Goal: Information Seeking & Learning: Learn about a topic

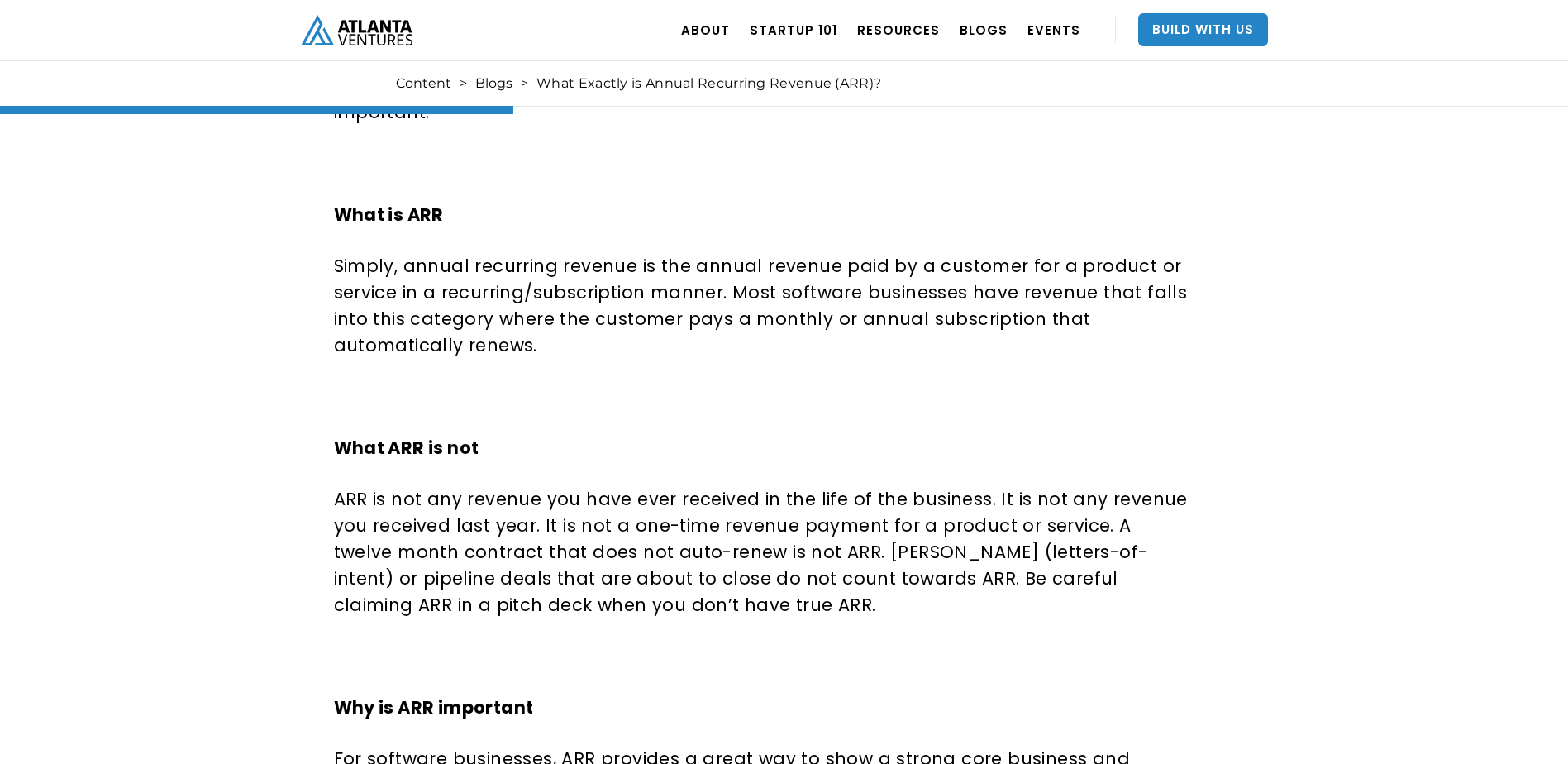
scroll to position [1075, 0]
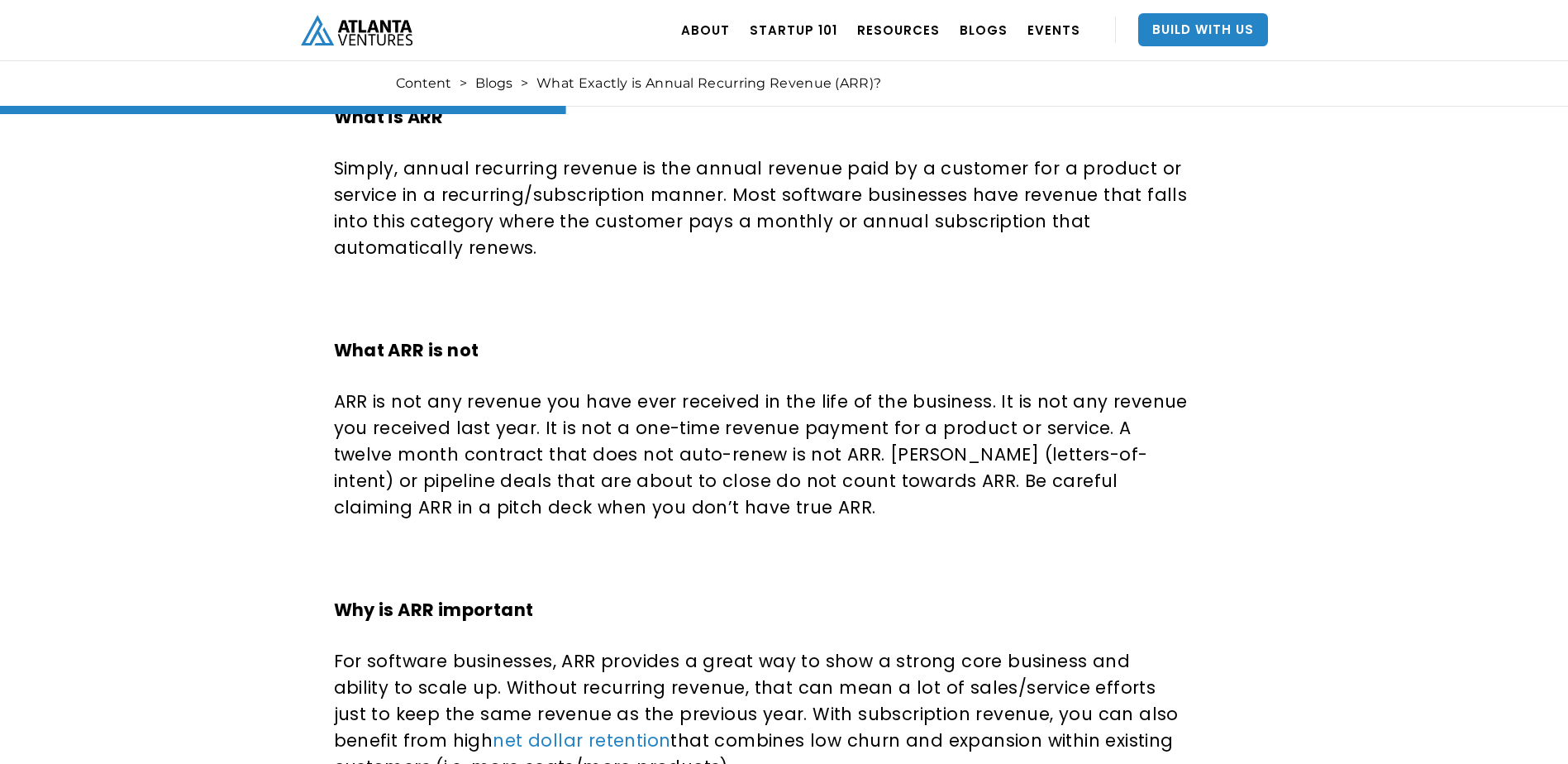
click at [519, 237] on p "Simply, annual recurring revenue is the annual revenue paid by a customer for a…" at bounding box center [761, 208] width 855 height 106
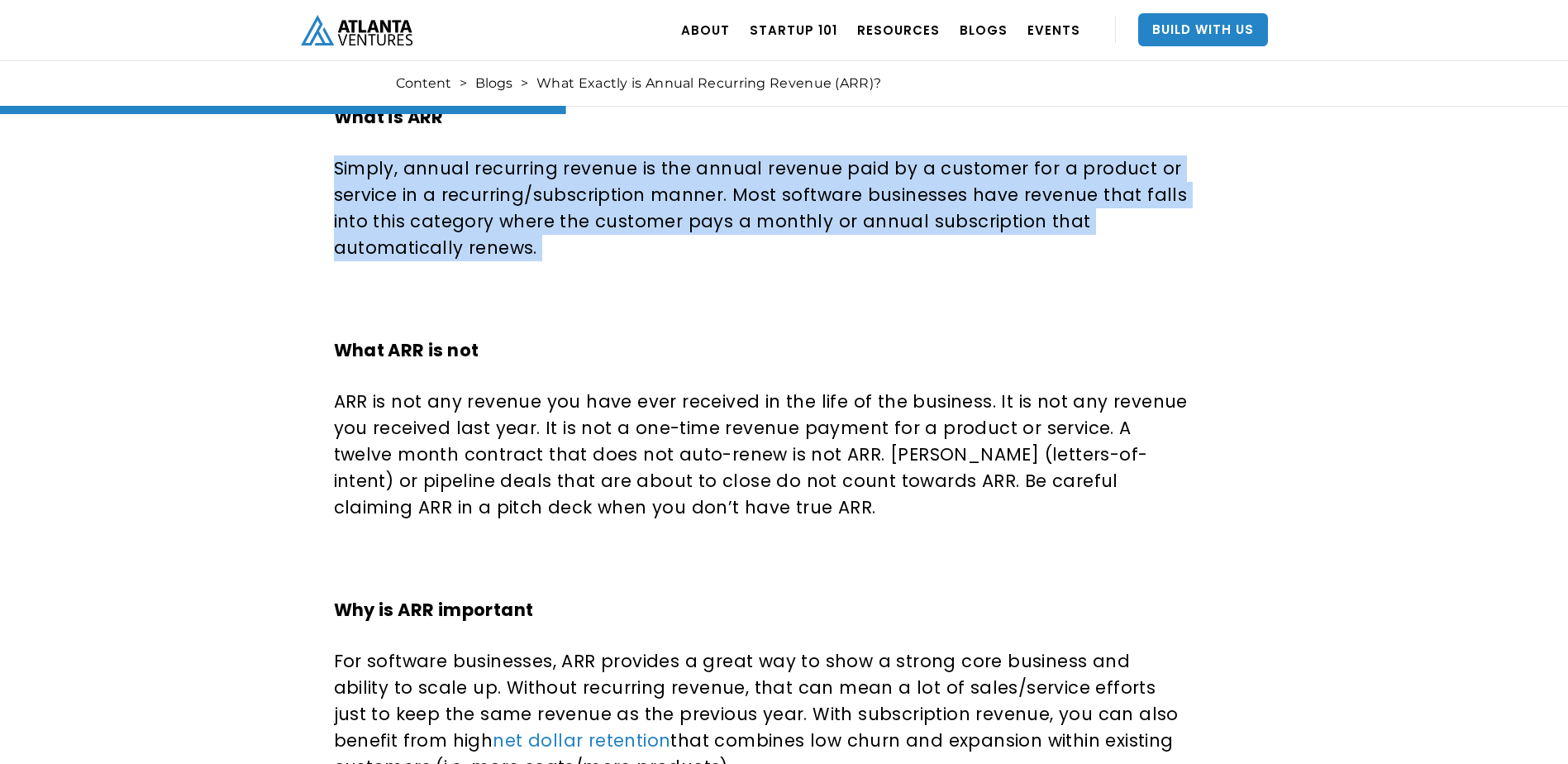
click at [519, 237] on p "Simply, annual recurring revenue is the annual revenue paid by a customer for a…" at bounding box center [761, 208] width 855 height 106
drag, startPoint x: 519, startPoint y: 237, endPoint x: 532, endPoint y: 246, distance: 15.8
click at [532, 246] on p "Simply, annual recurring revenue is the annual revenue paid by a customer for a…" at bounding box center [761, 208] width 855 height 106
click at [557, 257] on p "Simply, annual recurring revenue is the annual revenue paid by a customer for a…" at bounding box center [761, 208] width 855 height 106
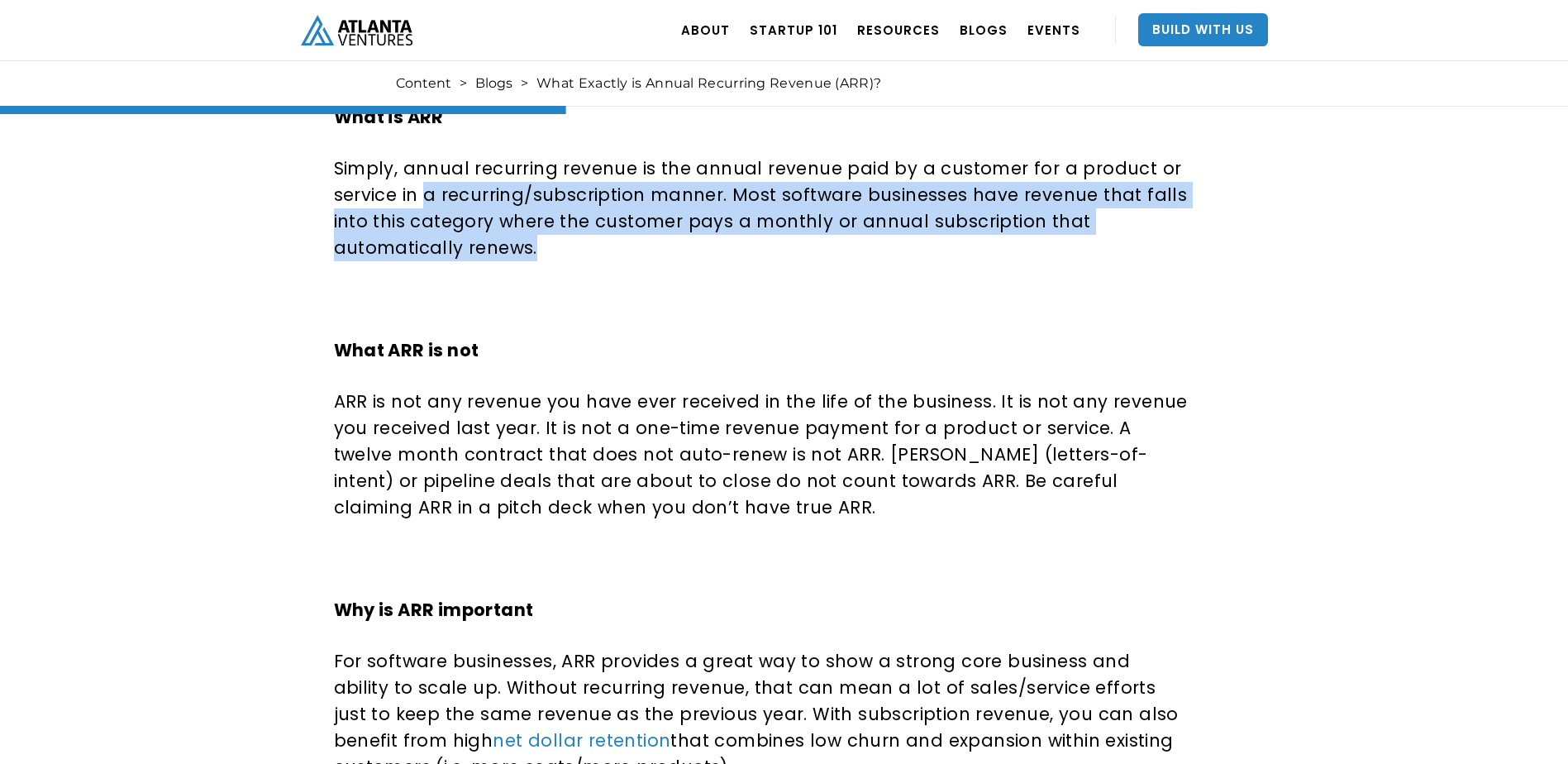
drag, startPoint x: 572, startPoint y: 257, endPoint x: 422, endPoint y: 182, distance: 167.7
click at [422, 182] on p "Simply, annual recurring revenue is the annual revenue paid by a customer for a…" at bounding box center [761, 208] width 855 height 106
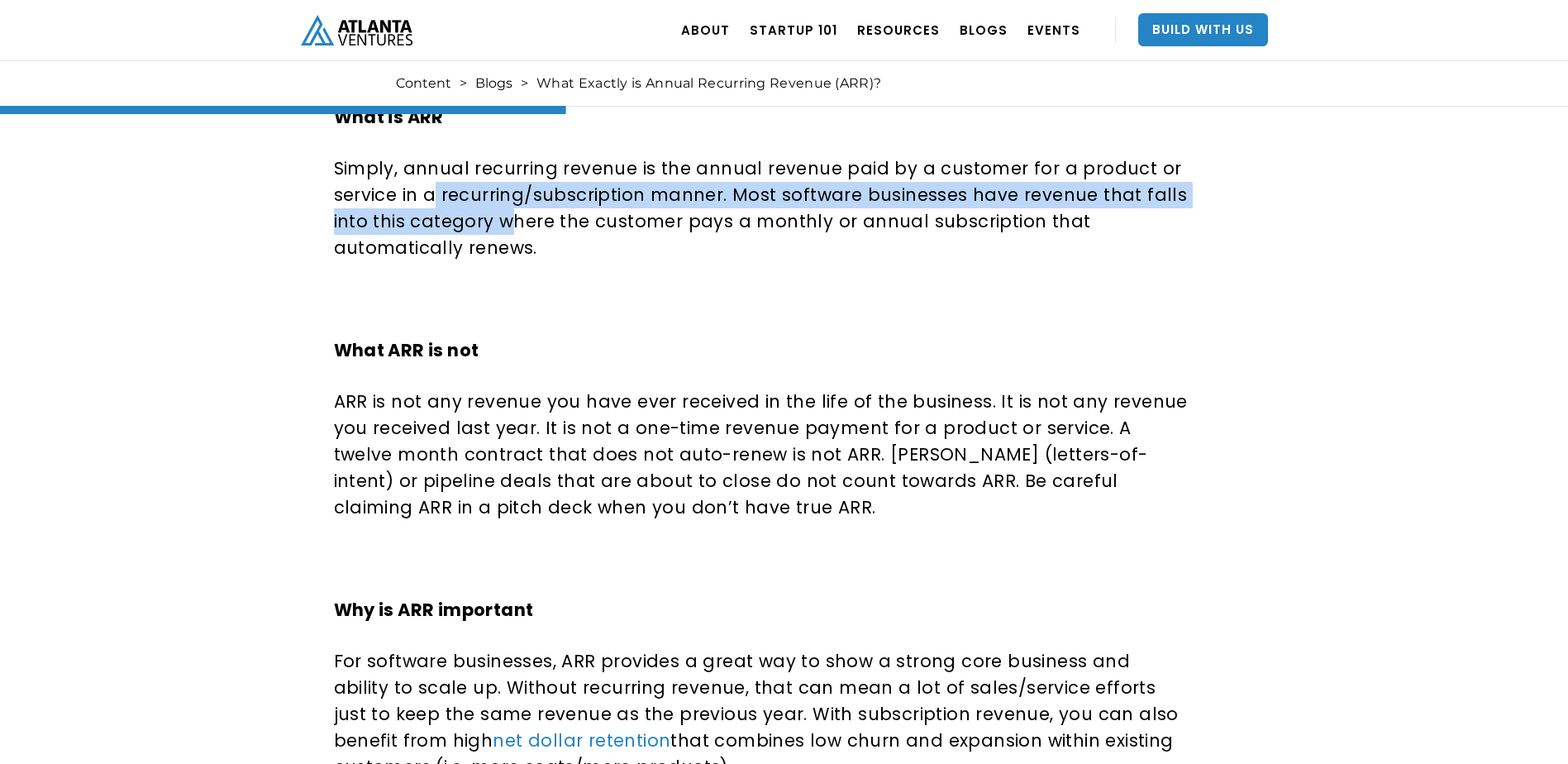
drag, startPoint x: 434, startPoint y: 189, endPoint x: 508, endPoint y: 230, distance: 84.6
click at [508, 230] on p "Simply, annual recurring revenue is the annual revenue paid by a customer for a…" at bounding box center [761, 208] width 855 height 106
click at [511, 231] on p "Simply, annual recurring revenue is the annual revenue paid by a customer for a…" at bounding box center [761, 208] width 855 height 106
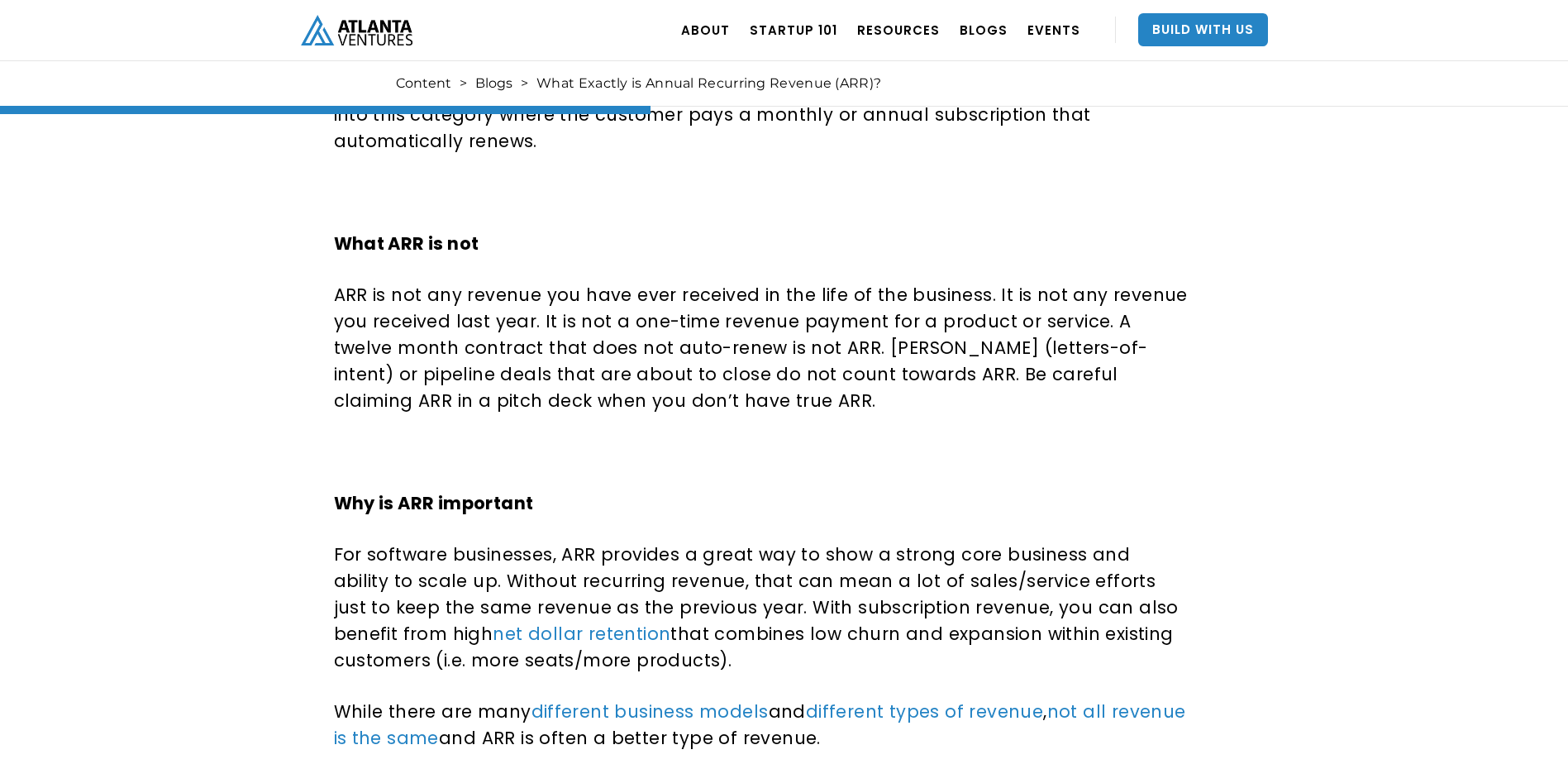
scroll to position [1240, 0]
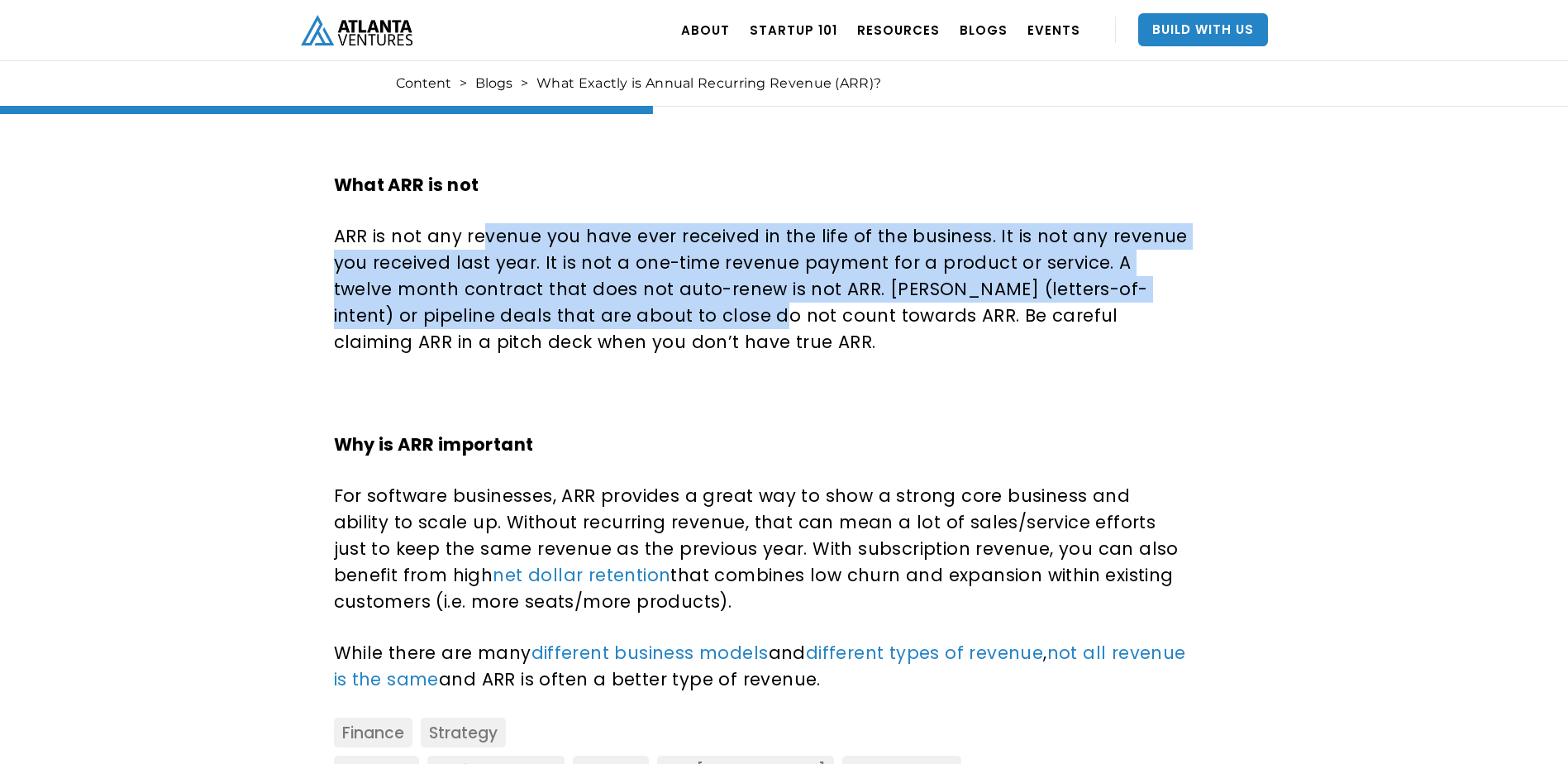
drag, startPoint x: 481, startPoint y: 230, endPoint x: 641, endPoint y: 312, distance: 179.8
click at [641, 312] on p "ARR is not any revenue you have ever received in the life of the business. It i…" at bounding box center [761, 288] width 855 height 132
drag, startPoint x: 667, startPoint y: 316, endPoint x: 604, endPoint y: 232, distance: 105.0
click at [604, 232] on p "ARR is not any revenue you have ever received in the life of the business. It i…" at bounding box center [761, 288] width 855 height 132
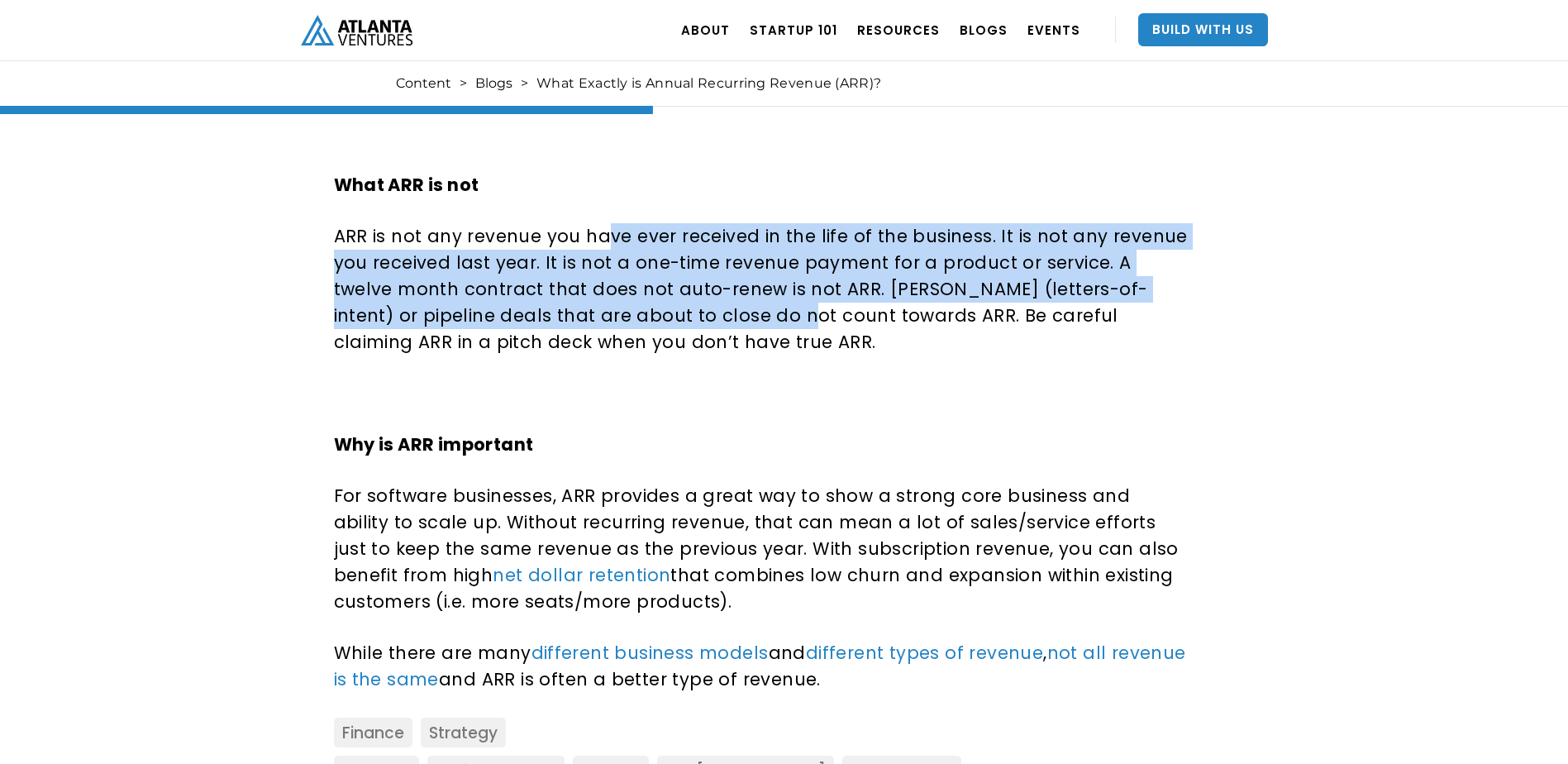
click at [604, 232] on p "ARR is not any revenue you have ever received in the life of the business. It i…" at bounding box center [761, 288] width 855 height 132
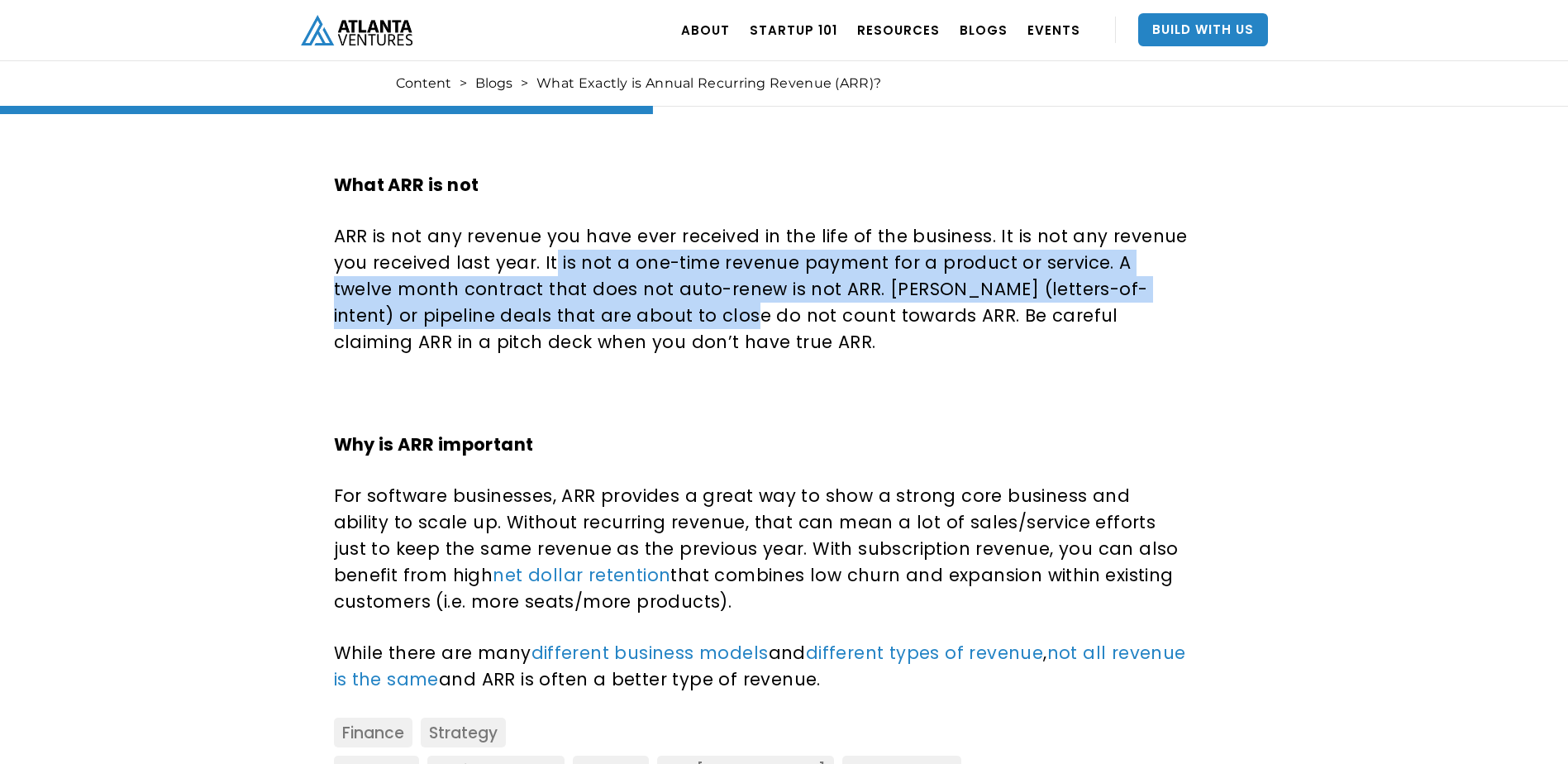
drag, startPoint x: 569, startPoint y: 276, endPoint x: 606, endPoint y: 307, distance: 48.3
click at [606, 307] on p "ARR is not any revenue you have ever received in the life of the business. It i…" at bounding box center [761, 288] width 855 height 132
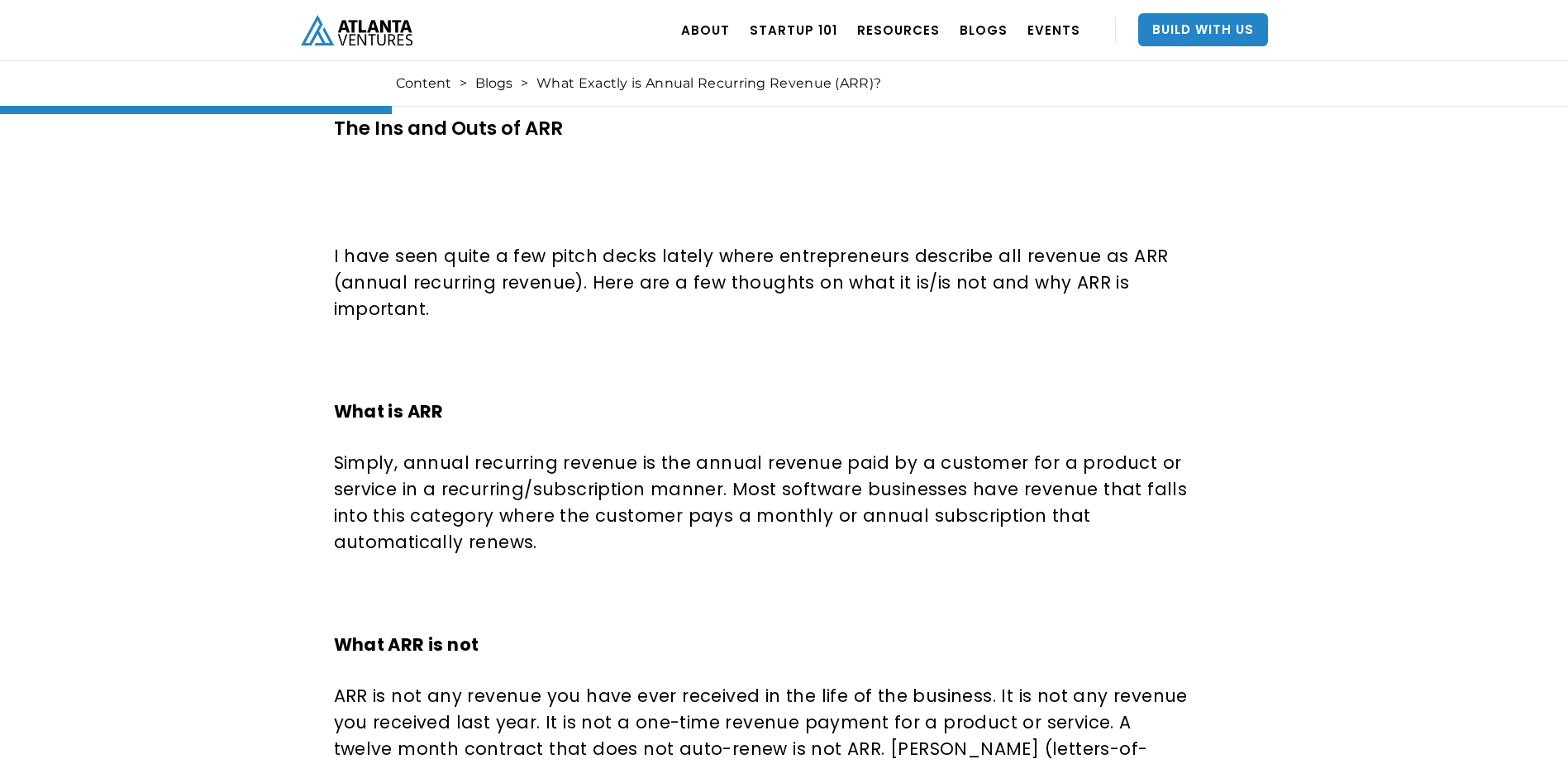
scroll to position [744, 0]
